Goal: Participate in discussion: Engage in conversation with other users on a specific topic

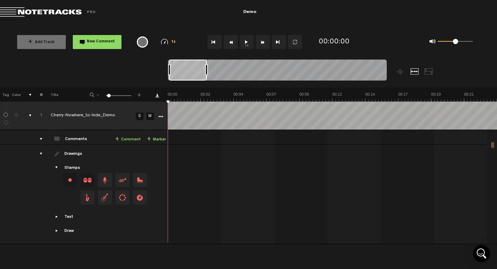
click at [248, 41] on button "1x" at bounding box center [247, 42] width 14 height 14
click at [263, 44] on button "Fast Forward" at bounding box center [263, 42] width 14 height 14
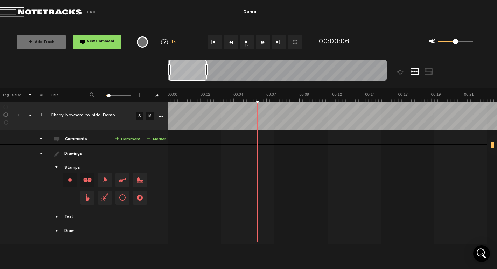
click at [233, 42] on button "Rewind" at bounding box center [231, 42] width 14 height 14
click at [103, 40] on span "New Comment" at bounding box center [101, 42] width 28 height 4
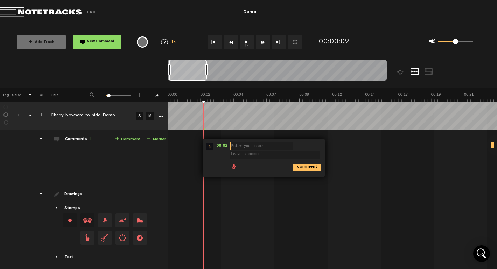
click at [257, 148] on input "text" at bounding box center [261, 145] width 63 height 8
type input "[PERSON_NAME]"
click at [257, 154] on textarea at bounding box center [275, 155] width 90 height 8
type textarea "this is my first comment"
click at [304, 168] on icon "comment" at bounding box center [306, 166] width 27 height 7
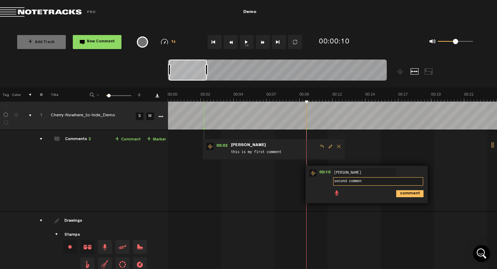
type textarea "second comment"
